Goal: Transaction & Acquisition: Purchase product/service

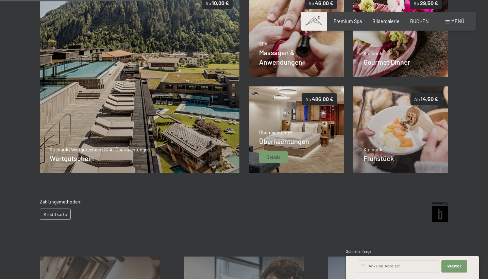
scroll to position [158, 0]
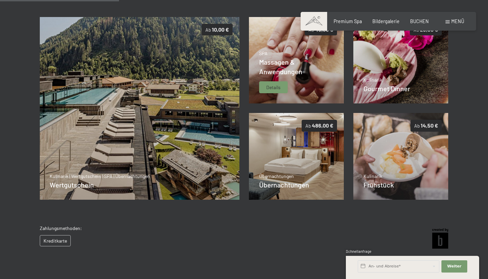
click at [310, 61] on div "Massagen & Anwendungen" at bounding box center [296, 66] width 75 height 19
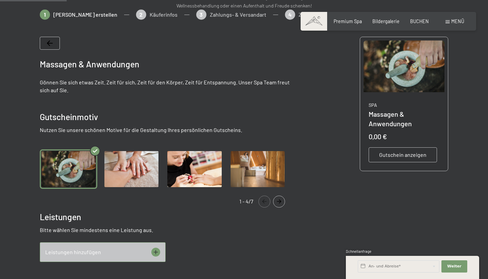
scroll to position [106, 0]
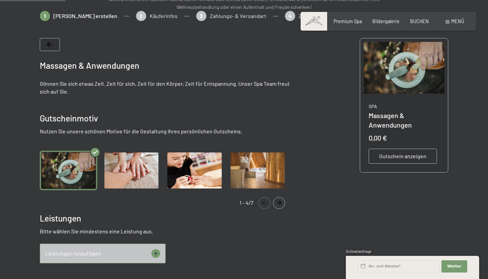
click at [128, 164] on img "Gallery" at bounding box center [131, 170] width 57 height 39
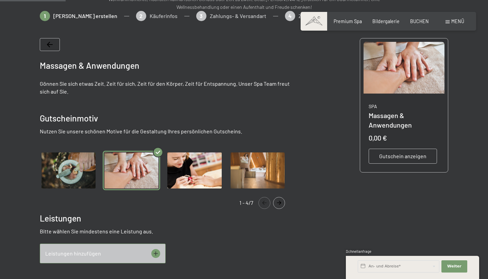
click at [283, 203] on icon "Navigate to next slide" at bounding box center [278, 203] width 11 height 4
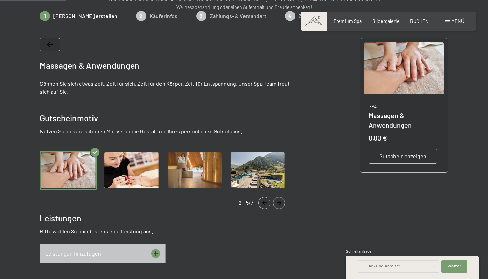
click at [283, 203] on icon "Navigate to next slide" at bounding box center [278, 203] width 11 height 4
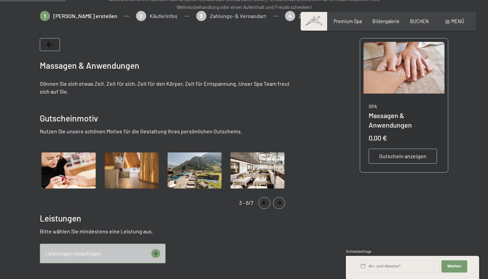
click at [283, 203] on icon "Navigate to next slide" at bounding box center [278, 203] width 11 height 4
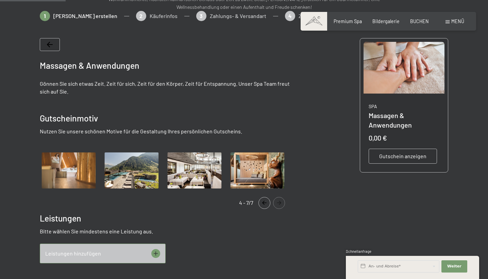
click at [283, 203] on icon "Navigate to next slide" at bounding box center [278, 203] width 11 height 4
click at [261, 202] on icon "Navigate to previous slide" at bounding box center [264, 203] width 11 height 4
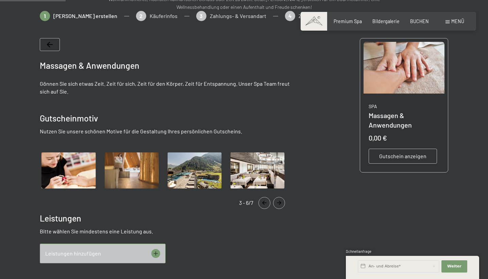
click at [261, 202] on icon "Navigate to previous slide" at bounding box center [264, 203] width 11 height 4
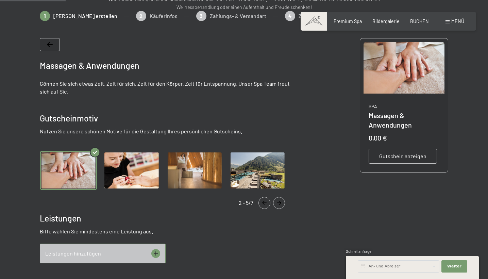
click at [261, 202] on icon "Navigate to previous slide" at bounding box center [264, 203] width 11 height 4
click at [196, 163] on img "Gallery" at bounding box center [194, 170] width 57 height 39
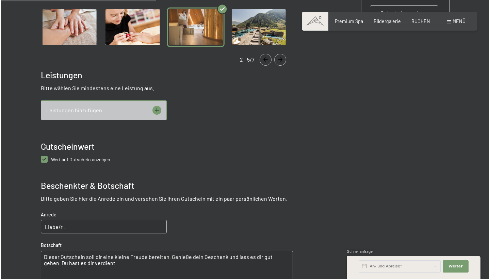
scroll to position [250, 0]
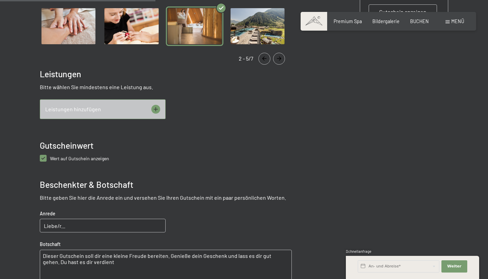
click at [156, 109] on icon at bounding box center [155, 109] width 9 height 9
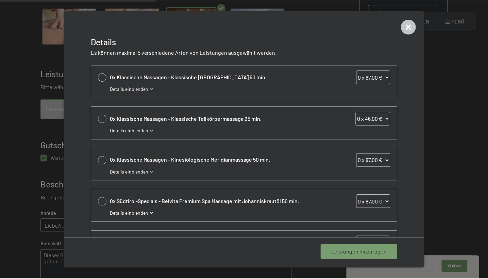
scroll to position [0, 0]
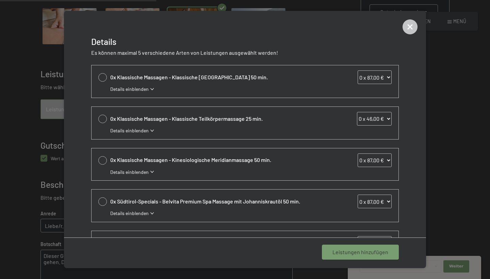
select select "1"
click at [353, 252] on span "1 Leistung hinzufügen" at bounding box center [361, 251] width 53 height 7
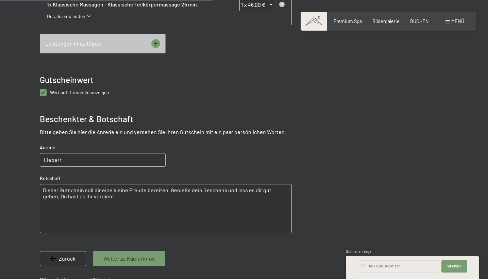
scroll to position [361, 0]
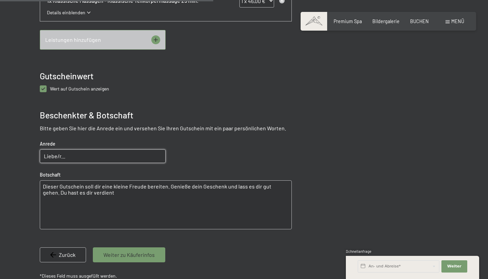
click at [120, 153] on input "Liebe/r..." at bounding box center [103, 156] width 126 height 14
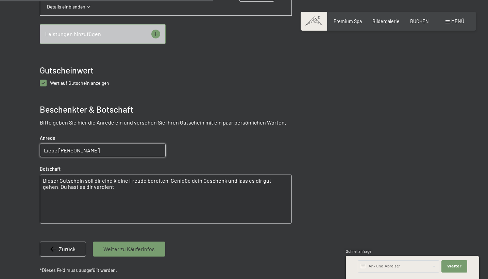
scroll to position [367, 0]
type input "Liebe Lisa"
drag, startPoint x: 167, startPoint y: 179, endPoint x: 44, endPoint y: 177, distance: 123.4
click at [44, 177] on textarea "Dieser Gutschein soll dir eine kleine Freude bereiten. Genieße dein Geschenk un…" at bounding box center [166, 198] width 252 height 49
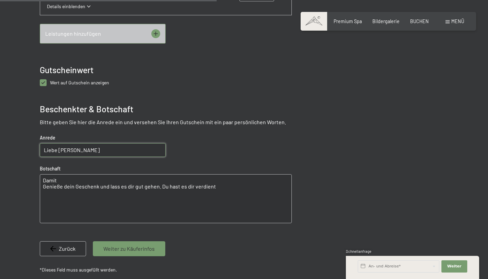
click at [61, 179] on textarea "Damit Genieße dein Geschenk und lass es dir gut gehen. Du hast es dir verdient" at bounding box center [166, 198] width 252 height 49
type textarea "Genieße dein Geschenk und lass es dir gut gehen. Du hast es dir verdient"
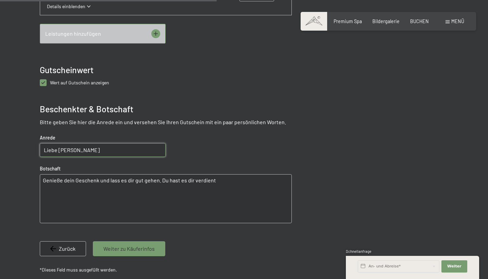
drag, startPoint x: 217, startPoint y: 188, endPoint x: 51, endPoint y: 178, distance: 166.2
click at [51, 178] on textarea "Genieße dein Geschenk und lass es dir gut gehen. Du hast es dir verdient" at bounding box center [166, 198] width 252 height 49
type textarea "loss di guit durchkneten!! Bussi lg Tina & Anika <3"
click at [127, 245] on span "Weiter zu Käuferinfos" at bounding box center [128, 248] width 51 height 7
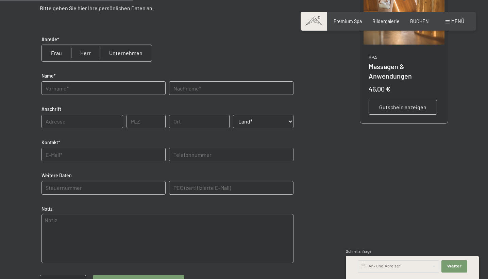
scroll to position [152, 0]
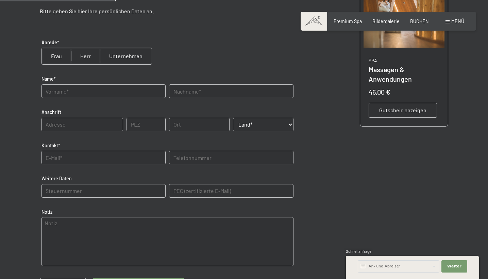
click at [61, 54] on input "radio" at bounding box center [56, 56] width 29 height 16
radio input "true"
type input "Anika"
type input "Pramstaller"
type input "Kartitsch"
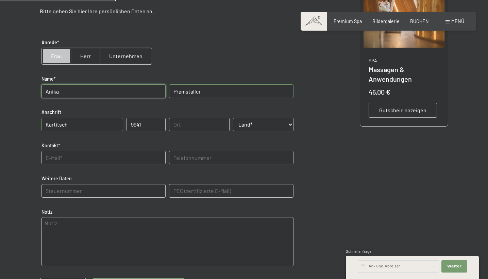
type input "9941"
type input "Kartitsch"
click at [77, 123] on input "Kartitsch" at bounding box center [82, 125] width 82 height 14
type input "Neuwinkel 152a"
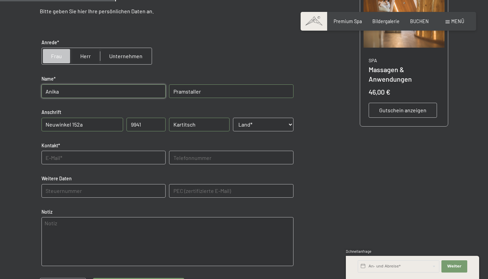
select select "AUT"
type input "pramstaller.anika.2002@gmail.com"
type input "06648794583"
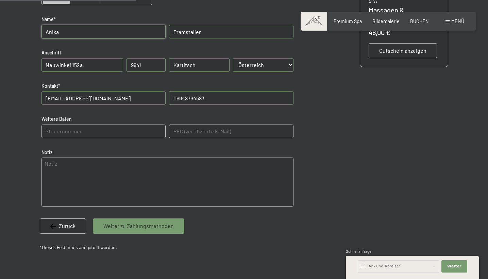
scroll to position [216, 0]
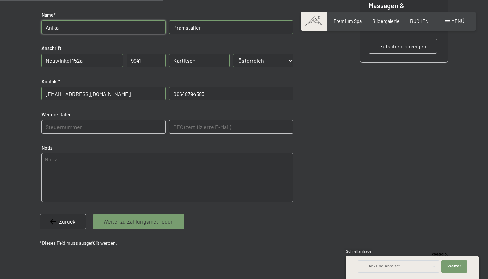
click at [129, 166] on textarea at bounding box center [167, 177] width 252 height 49
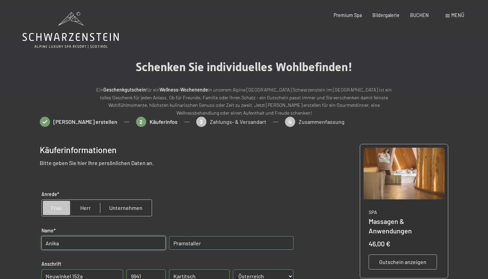
scroll to position [0, 0]
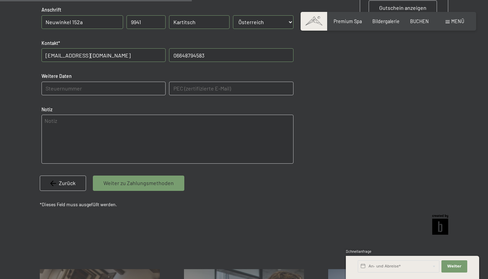
click at [125, 184] on span "Weiter zu Zahlungsmethoden" at bounding box center [138, 182] width 70 height 7
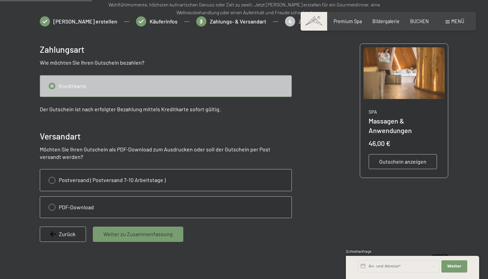
scroll to position [82, 0]
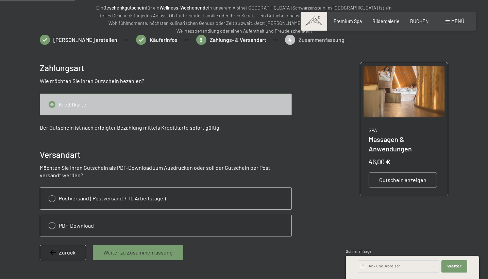
click at [53, 223] on input "radio" at bounding box center [165, 225] width 251 height 21
radio input "true"
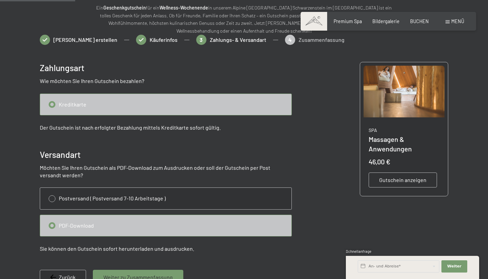
click at [58, 101] on input "radio" at bounding box center [165, 104] width 251 height 21
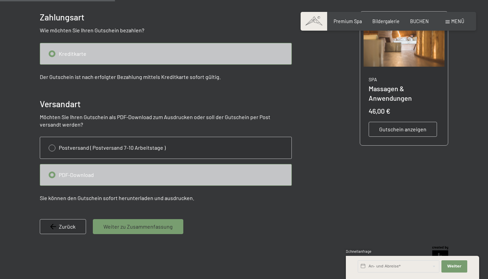
scroll to position [131, 0]
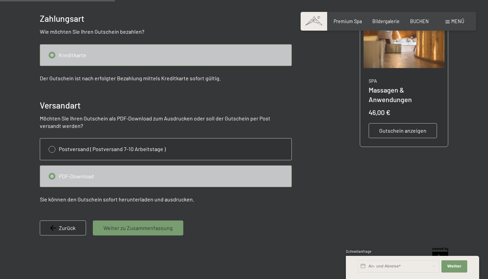
click at [120, 226] on span "Weiter zu Zusammenfassung" at bounding box center [137, 227] width 69 height 7
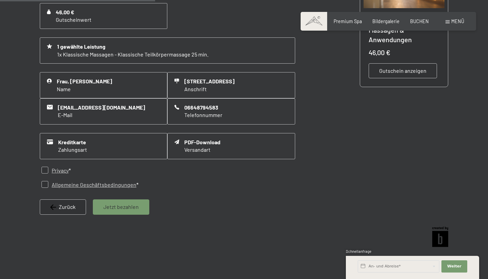
scroll to position [192, 0]
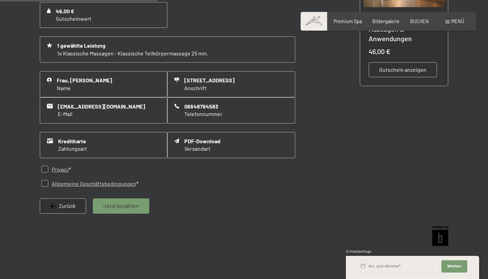
click at [47, 166] on input "checkbox" at bounding box center [44, 169] width 7 height 7
checkbox input "true"
click at [47, 180] on input "checkbox" at bounding box center [44, 183] width 7 height 7
checkbox input "true"
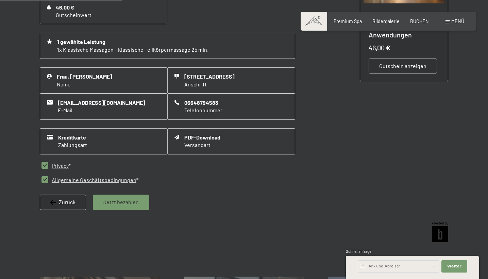
scroll to position [138, 0]
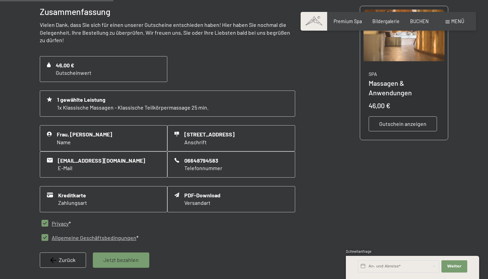
click at [403, 124] on span "Gutschein anzeigen" at bounding box center [402, 123] width 47 height 7
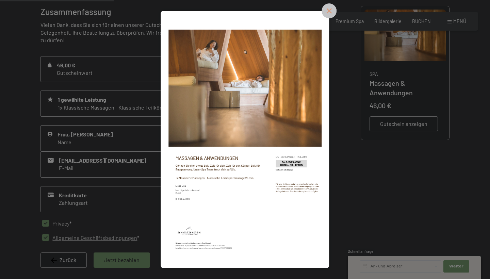
click at [332, 11] on icon at bounding box center [329, 10] width 7 height 7
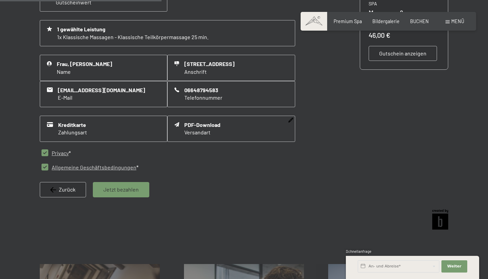
scroll to position [213, 0]
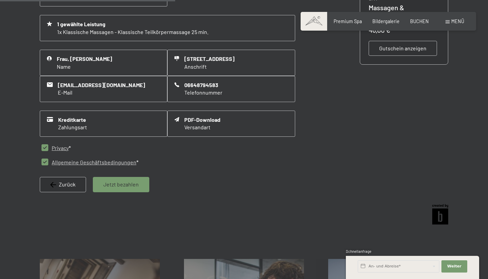
click at [111, 182] on span "Jetzt bezahlen" at bounding box center [120, 184] width 35 height 7
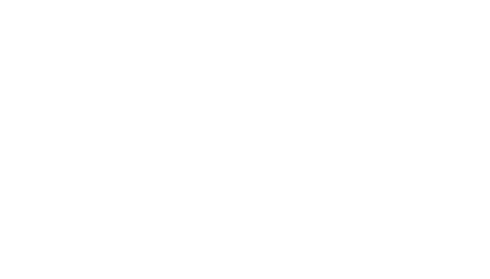
scroll to position [0, 0]
